Goal: Task Accomplishment & Management: Use online tool/utility

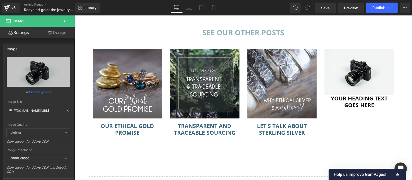
scroll to position [1028, 0]
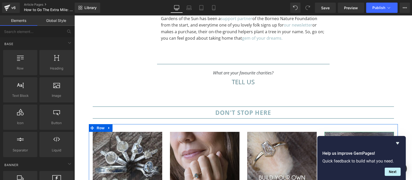
scroll to position [1193, 0]
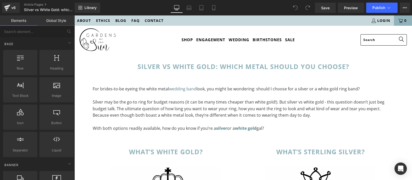
click at [57, 17] on link "Global Style" at bounding box center [55, 20] width 37 height 10
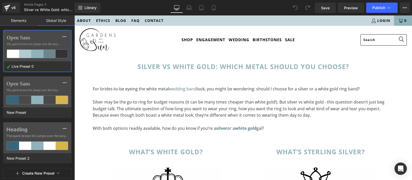
click at [28, 22] on link "Elements" at bounding box center [18, 20] width 37 height 10
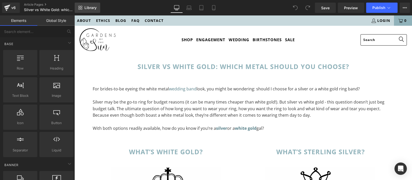
click at [84, 7] on link "Library" at bounding box center [87, 8] width 25 height 10
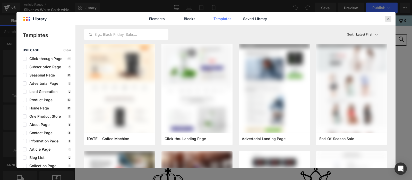
drag, startPoint x: 388, startPoint y: 20, endPoint x: 314, endPoint y: 5, distance: 75.8
click at [388, 20] on icon at bounding box center [388, 18] width 5 height 5
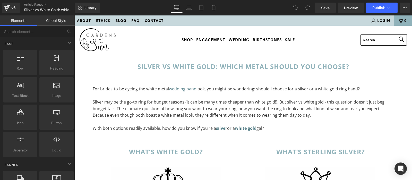
click at [398, 7] on div "Save Preview Publish Scheduled View Live Page View with current Template Save T…" at bounding box center [362, 8] width 99 height 10
click at [402, 9] on icon at bounding box center [404, 8] width 4 height 4
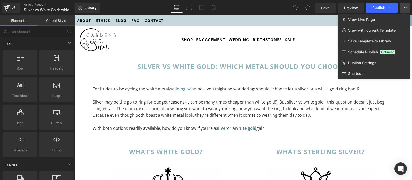
click at [59, 49] on div "Heading headings, titles, h1,h2,h3,h4,h5,h6" at bounding box center [56, 62] width 36 height 27
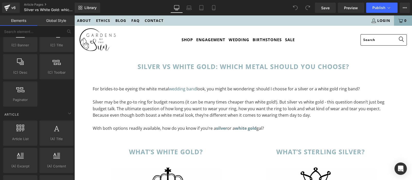
scroll to position [929, 0]
